Goal: Transaction & Acquisition: Book appointment/travel/reservation

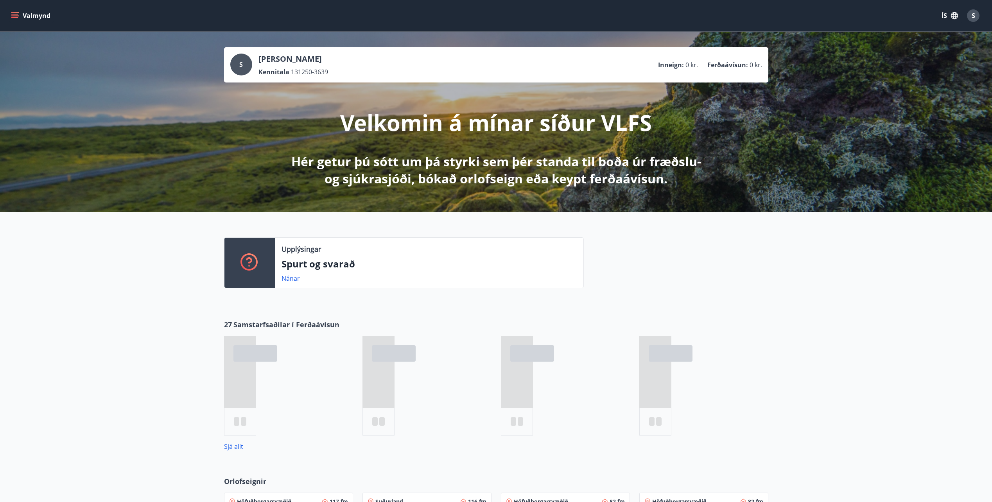
click at [18, 16] on icon "menu" at bounding box center [15, 16] width 8 height 8
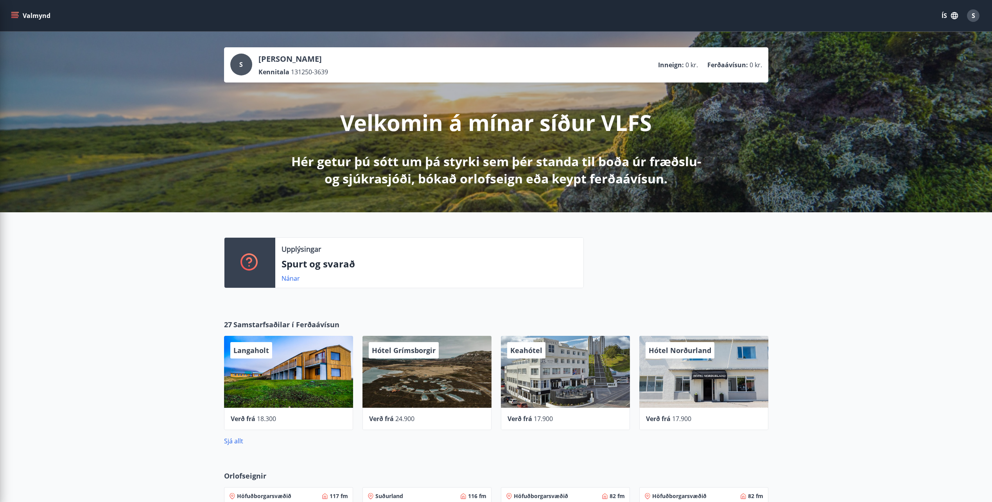
click at [244, 273] on div at bounding box center [250, 263] width 51 height 50
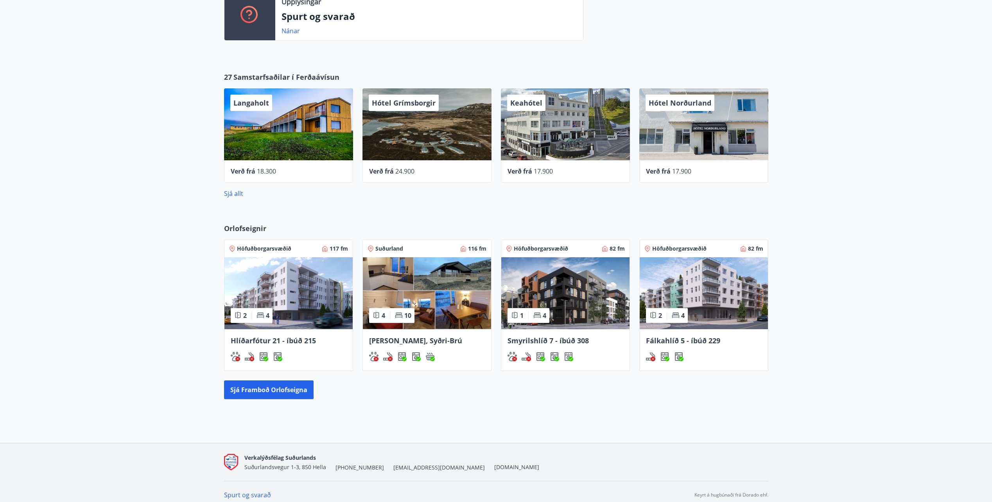
scroll to position [254, 0]
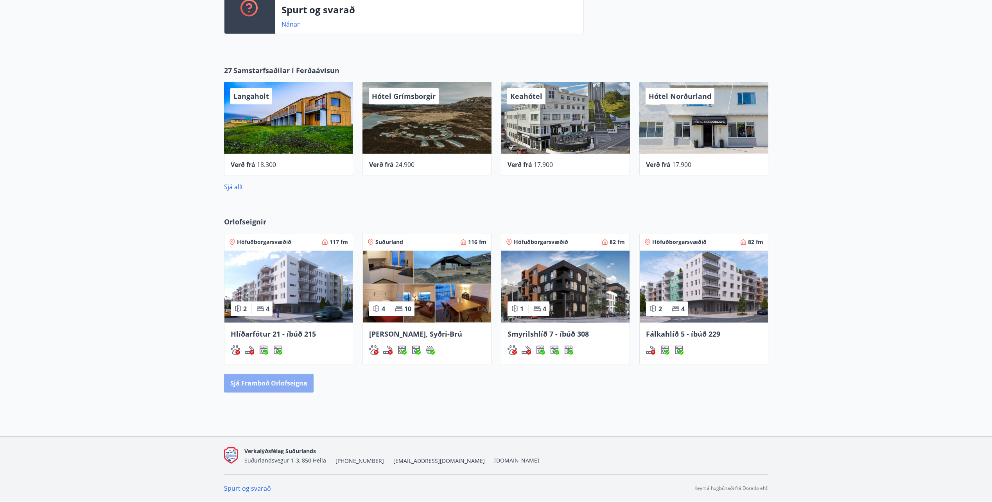
click at [288, 379] on button "Sjá framboð orlofseigna" at bounding box center [269, 383] width 90 height 19
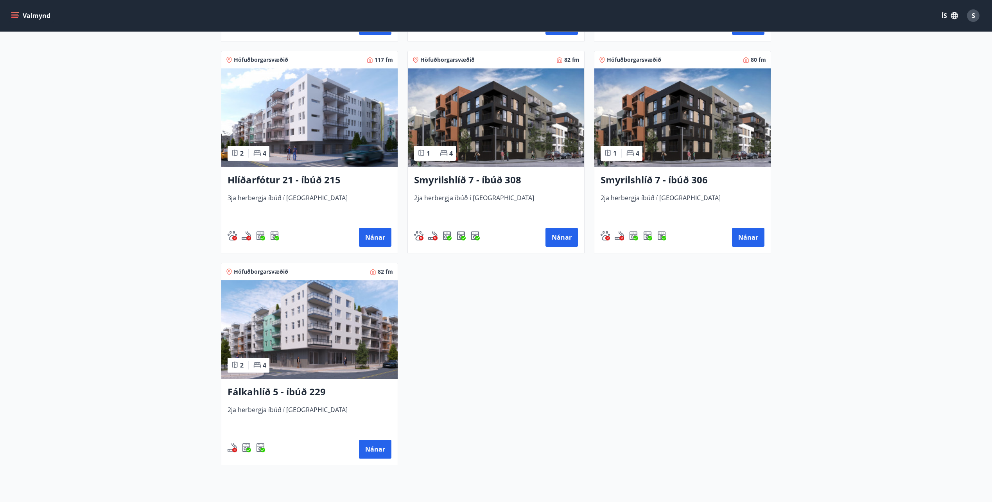
scroll to position [352, 0]
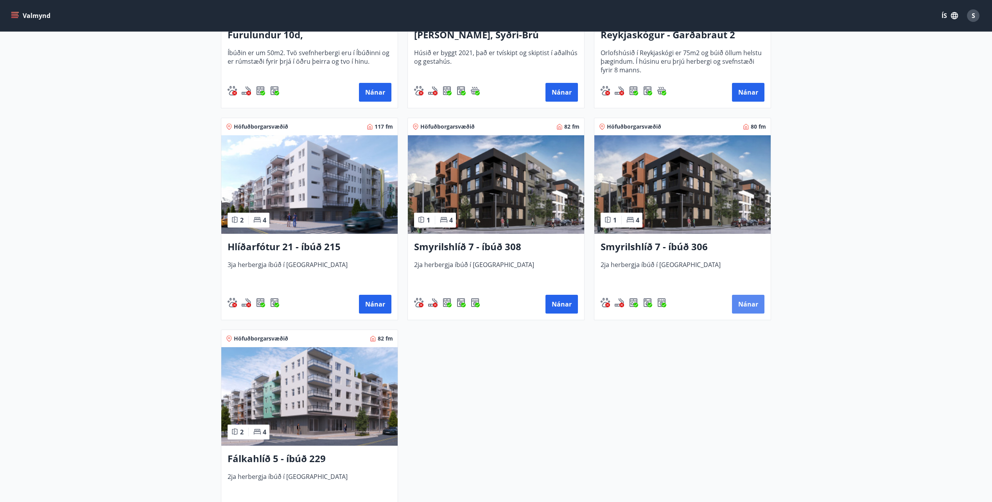
click at [751, 300] on button "Nánar" at bounding box center [748, 304] width 32 height 19
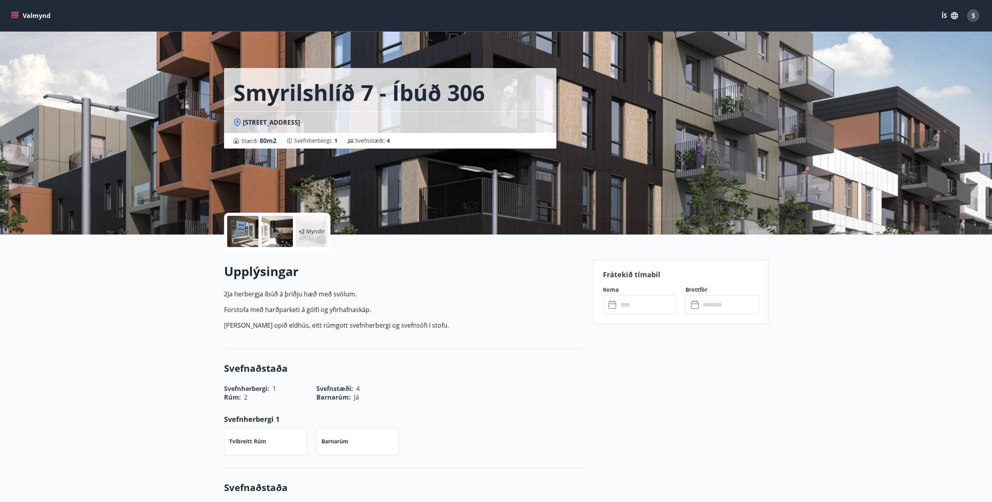
click at [643, 313] on input "text" at bounding box center [647, 304] width 58 height 19
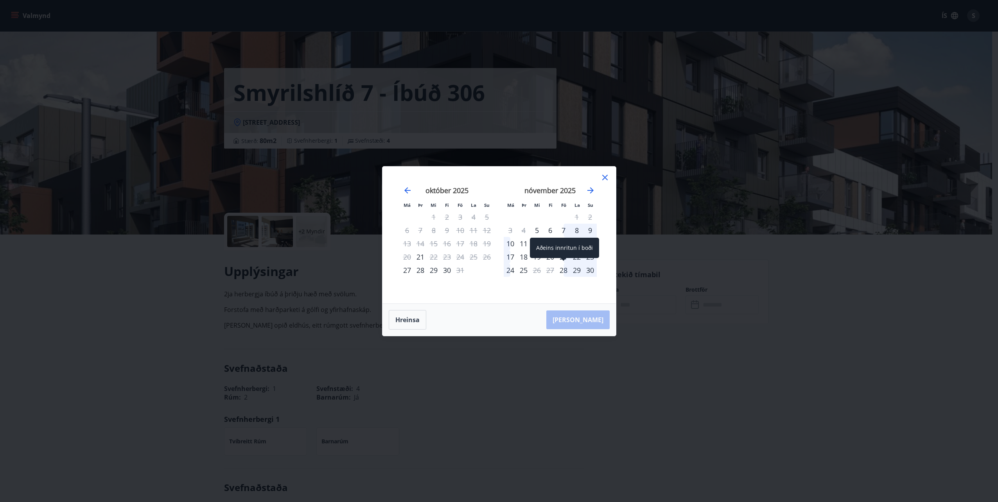
click at [564, 271] on div "28" at bounding box center [563, 270] width 13 height 13
click at [592, 192] on icon "Move forward to switch to the next month." at bounding box center [591, 190] width 6 height 6
click at [509, 217] on div "1" at bounding box center [510, 216] width 13 height 13
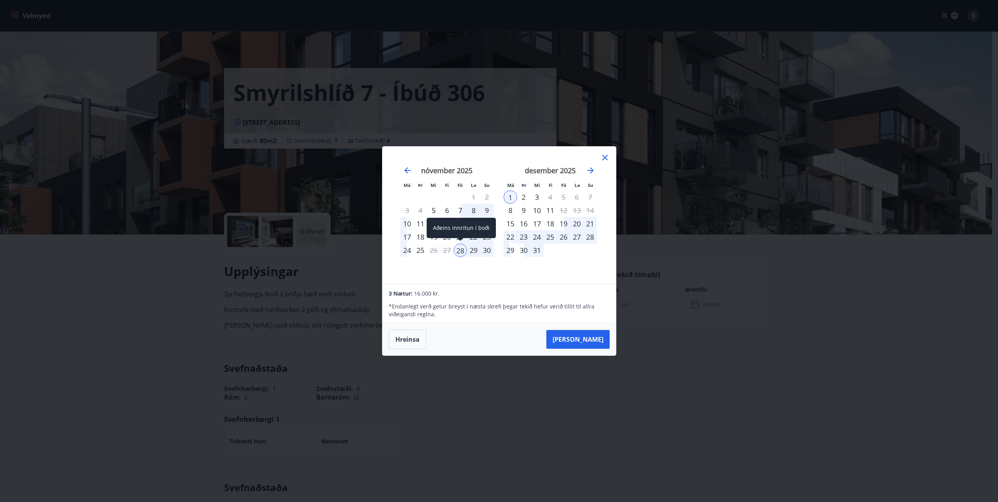
click at [460, 249] on div "28" at bounding box center [460, 250] width 13 height 13
click at [406, 172] on icon "Move backward to switch to the previous month." at bounding box center [407, 170] width 6 height 6
click at [606, 156] on icon at bounding box center [604, 157] width 9 height 9
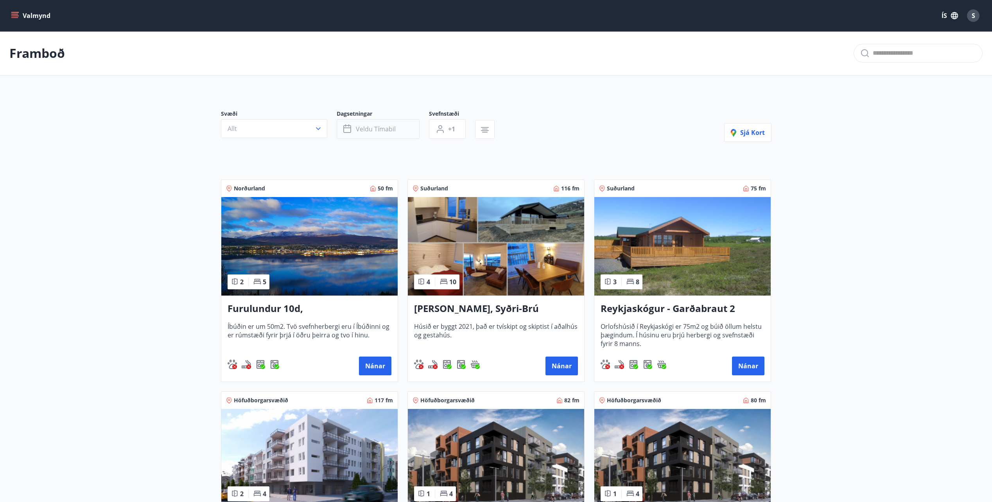
click at [391, 128] on span "Veldu tímabil" at bounding box center [376, 129] width 40 height 9
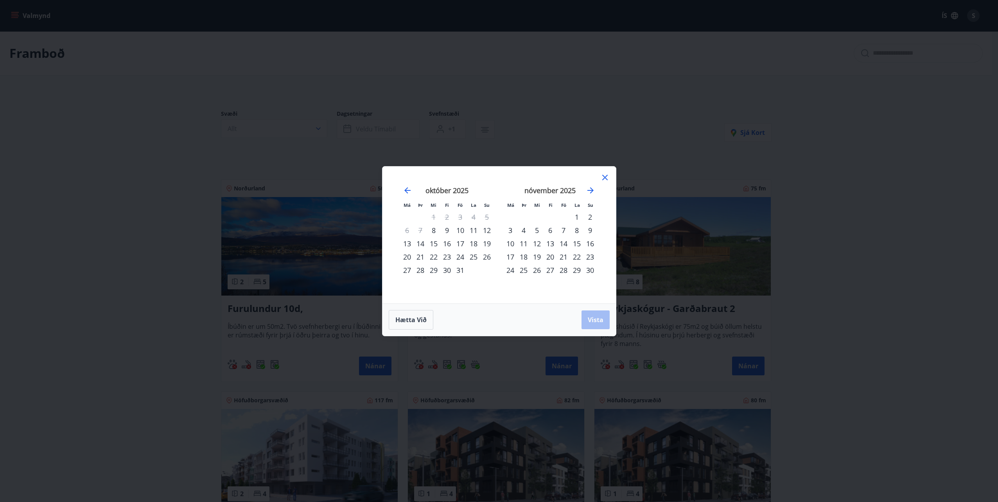
click at [458, 270] on div "31" at bounding box center [460, 270] width 13 height 13
click at [512, 230] on div "3" at bounding box center [510, 230] width 13 height 13
click at [594, 319] on span "Vista" at bounding box center [596, 320] width 16 height 9
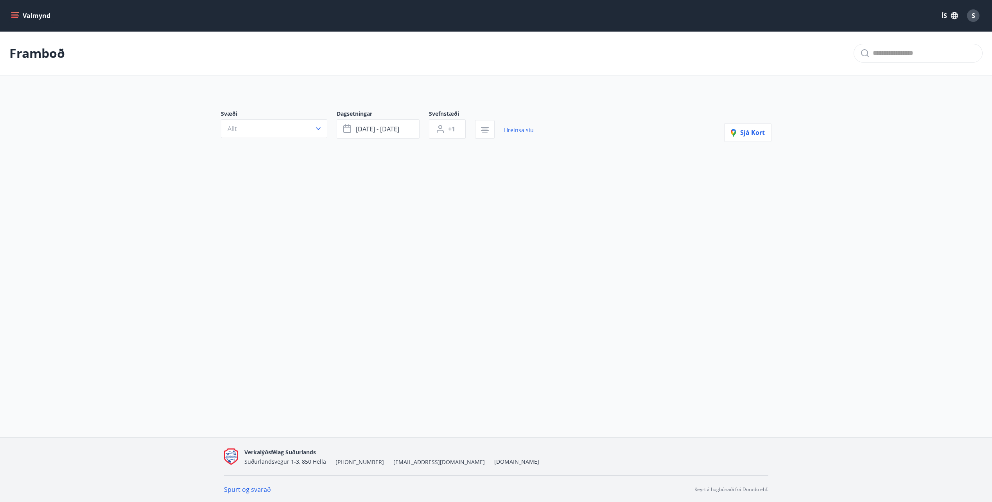
click at [458, 234] on div "Valmynd ÍS S Framboð Svæði Allt Dagsetningar [DATE] - [DATE] Svefnstæði +1 Hrei…" at bounding box center [496, 219] width 992 height 438
drag, startPoint x: 507, startPoint y: 129, endPoint x: 484, endPoint y: 134, distance: 23.3
click at [507, 129] on link "Hreinsa síu" at bounding box center [519, 130] width 30 height 17
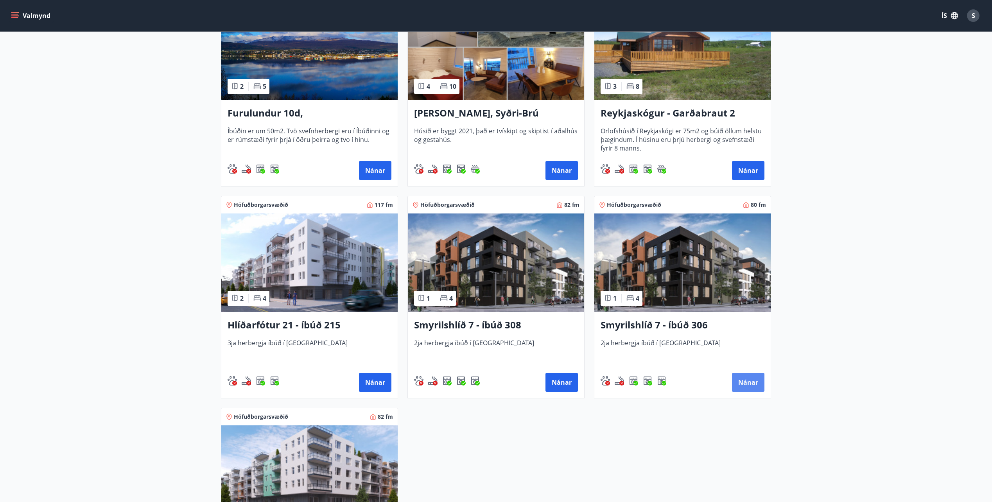
click at [750, 391] on button "Nánar" at bounding box center [748, 382] width 32 height 19
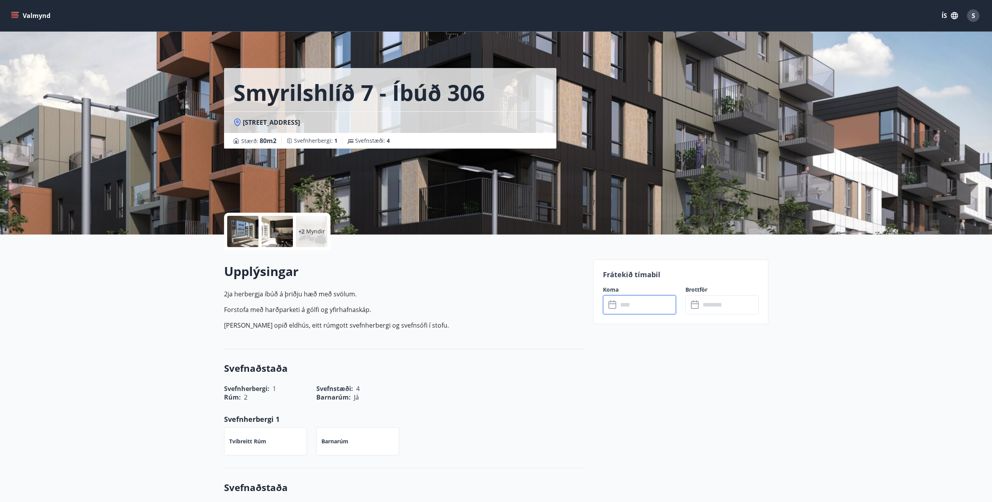
click at [623, 296] on input "text" at bounding box center [647, 304] width 58 height 19
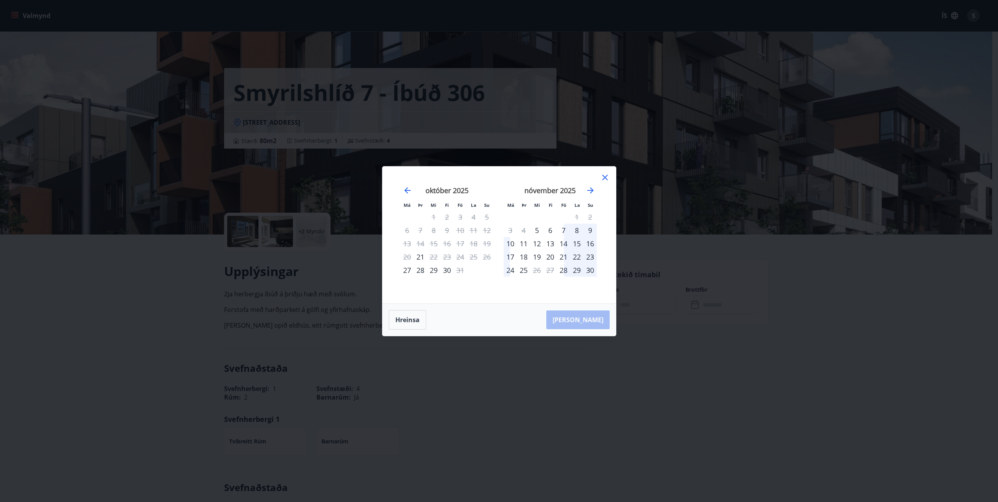
click at [144, 157] on div "Má Þr Mi Fi Fö La Su Má Þr Mi Fi Fö La Su [DATE] 1 2 3 4 5 6 7 8 9 10 11 12 13 …" at bounding box center [499, 251] width 998 height 502
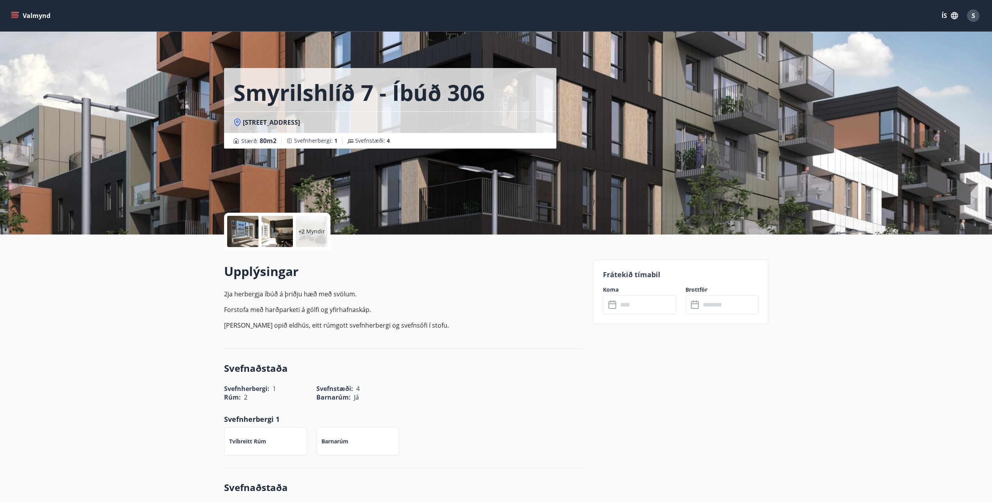
click at [655, 322] on div "Frátekið tímabil Koma ​ ​ Brottför ​ ​" at bounding box center [680, 292] width 175 height 65
click at [651, 307] on input "text" at bounding box center [647, 304] width 58 height 19
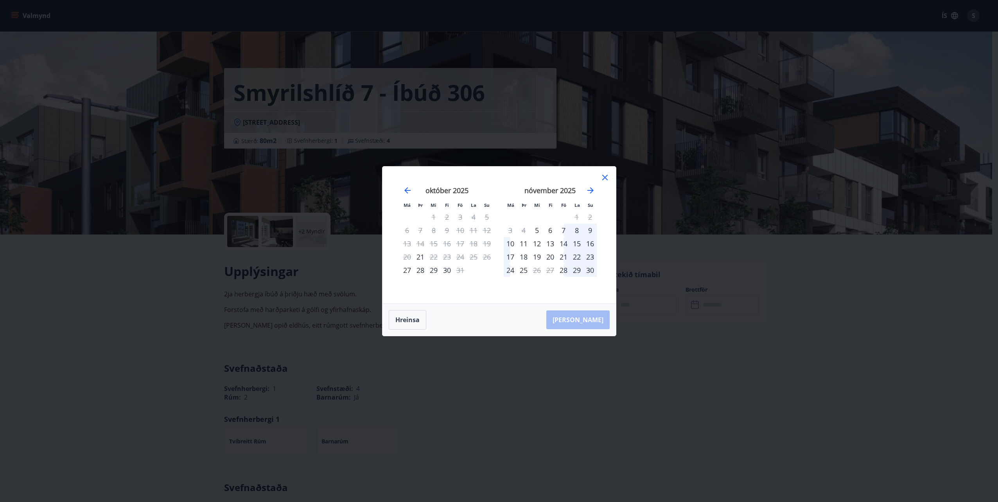
click at [564, 243] on div "14" at bounding box center [563, 243] width 13 height 13
click at [510, 257] on div "17" at bounding box center [510, 256] width 13 height 13
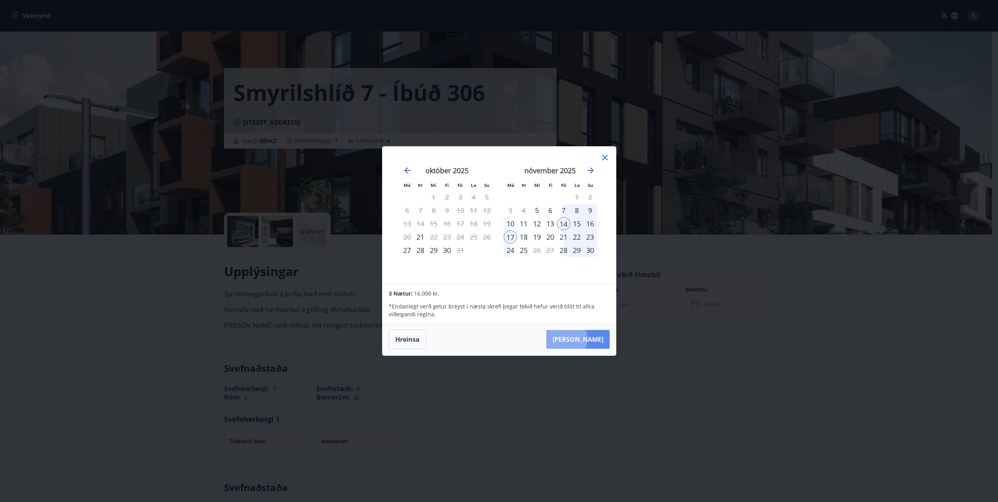
click at [588, 339] on button "[PERSON_NAME]" at bounding box center [577, 339] width 63 height 19
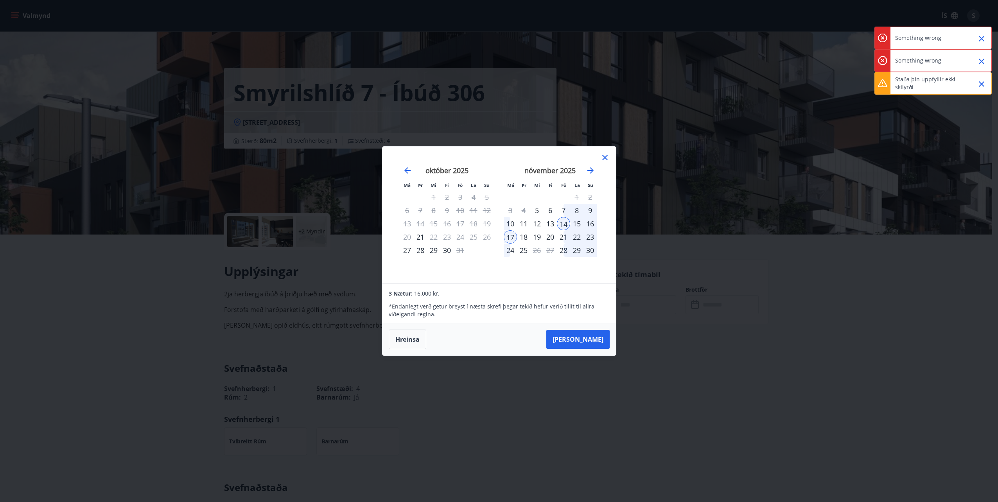
click at [606, 156] on icon at bounding box center [604, 157] width 9 height 9
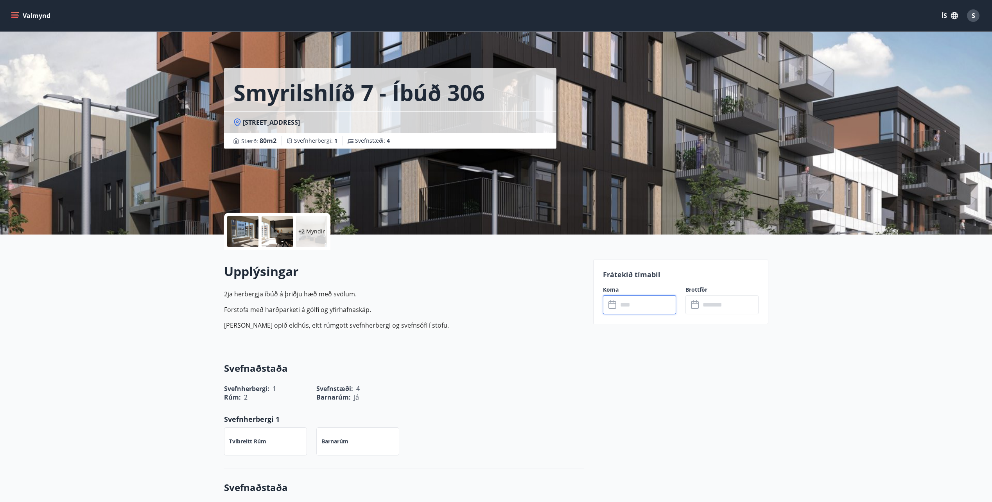
click at [638, 306] on input "text" at bounding box center [647, 304] width 58 height 19
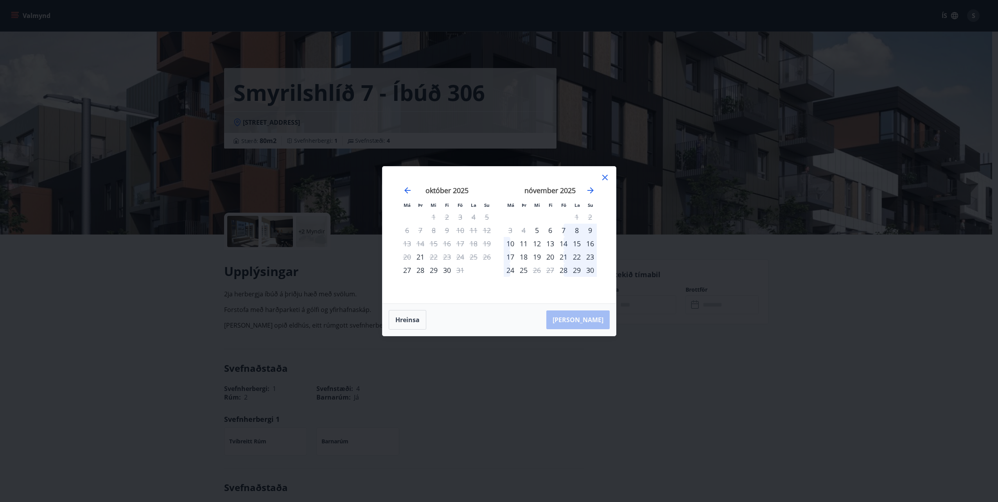
click at [566, 243] on div "14" at bounding box center [563, 243] width 13 height 13
click at [512, 259] on div "17" at bounding box center [510, 256] width 13 height 13
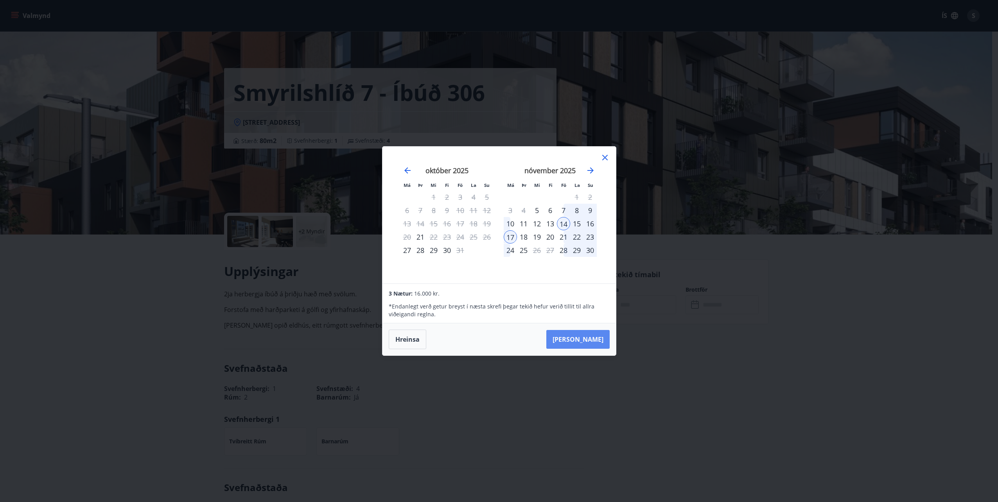
click at [584, 338] on button "[PERSON_NAME]" at bounding box center [577, 339] width 63 height 19
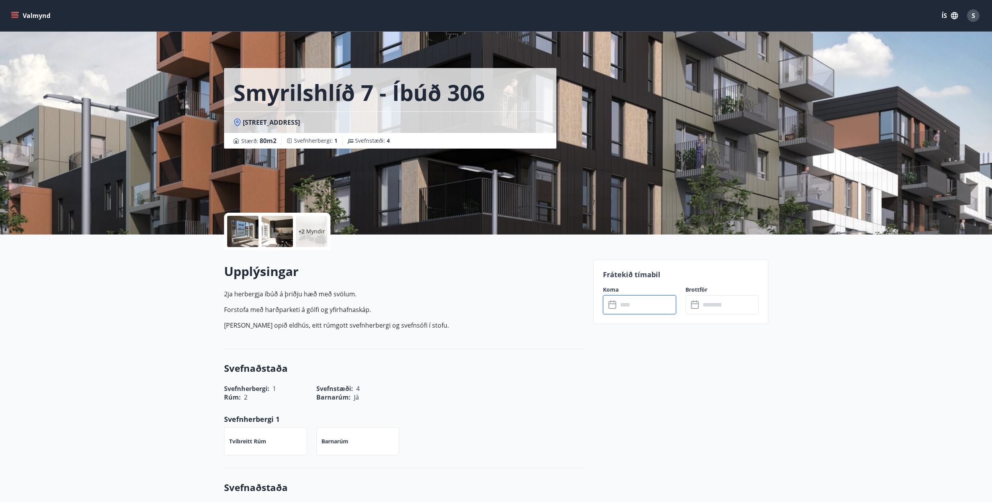
type input "******"
click at [41, 17] on button "Valmynd" at bounding box center [31, 16] width 44 height 14
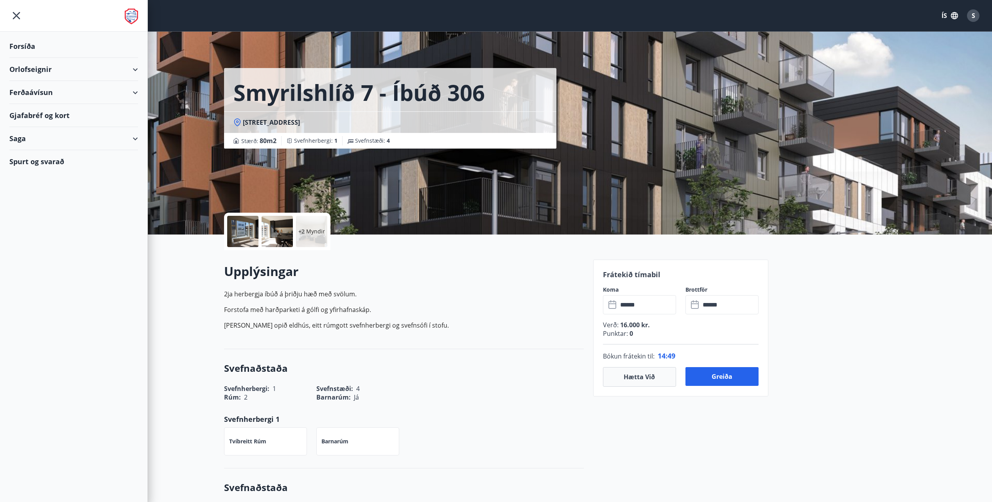
click at [33, 45] on div "Forsíða" at bounding box center [73, 46] width 129 height 23
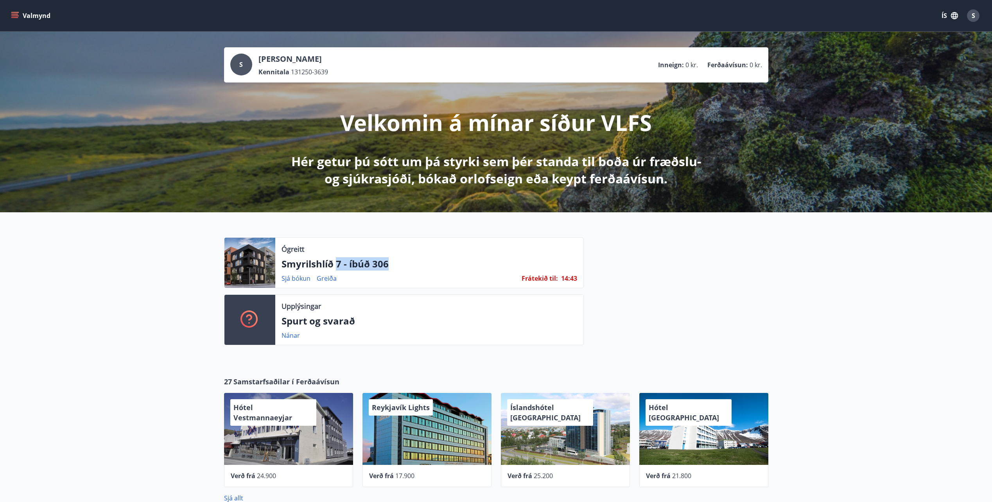
drag, startPoint x: 336, startPoint y: 265, endPoint x: 394, endPoint y: 262, distance: 57.6
click at [394, 262] on p "Smyrilshlíð 7 - íbúð 306" at bounding box center [430, 263] width 296 height 13
click at [395, 264] on p "Smyrilshlíð 7 - íbúð 306" at bounding box center [430, 263] width 296 height 13
drag, startPoint x: 522, startPoint y: 279, endPoint x: 589, endPoint y: 279, distance: 67.3
click at [589, 279] on div "Ógreitt Smyrilshlíð 7 - íbúð 306 Sjá [PERSON_NAME] Frátekið til : 14 : 41 Upplý…" at bounding box center [492, 294] width 554 height 114
